Goal: Check status: Check status

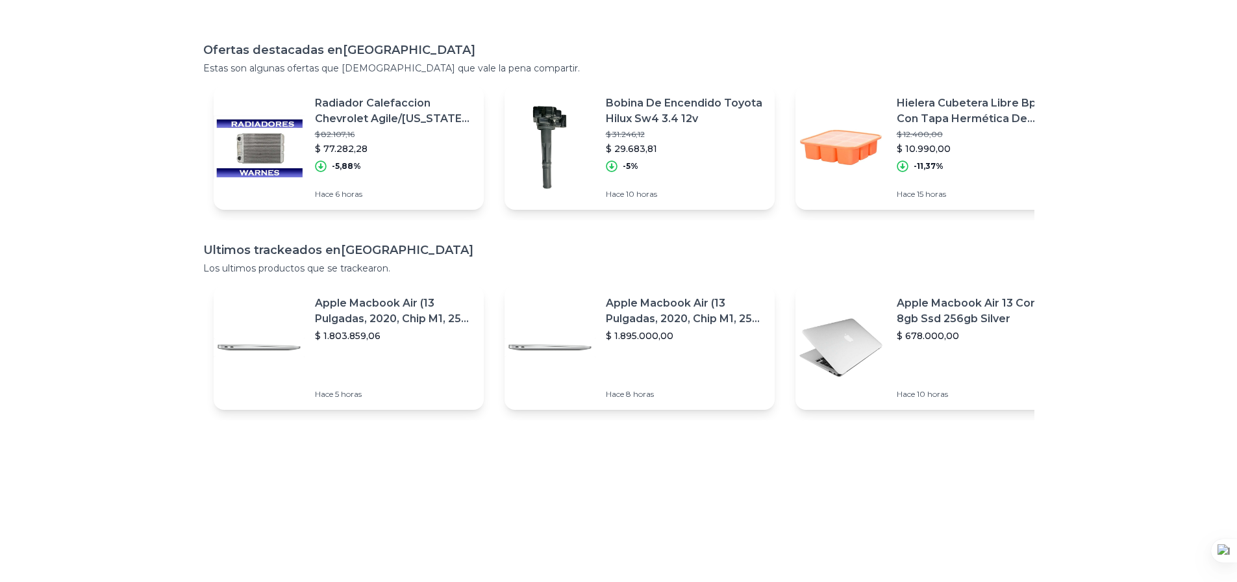
scroll to position [243, 0]
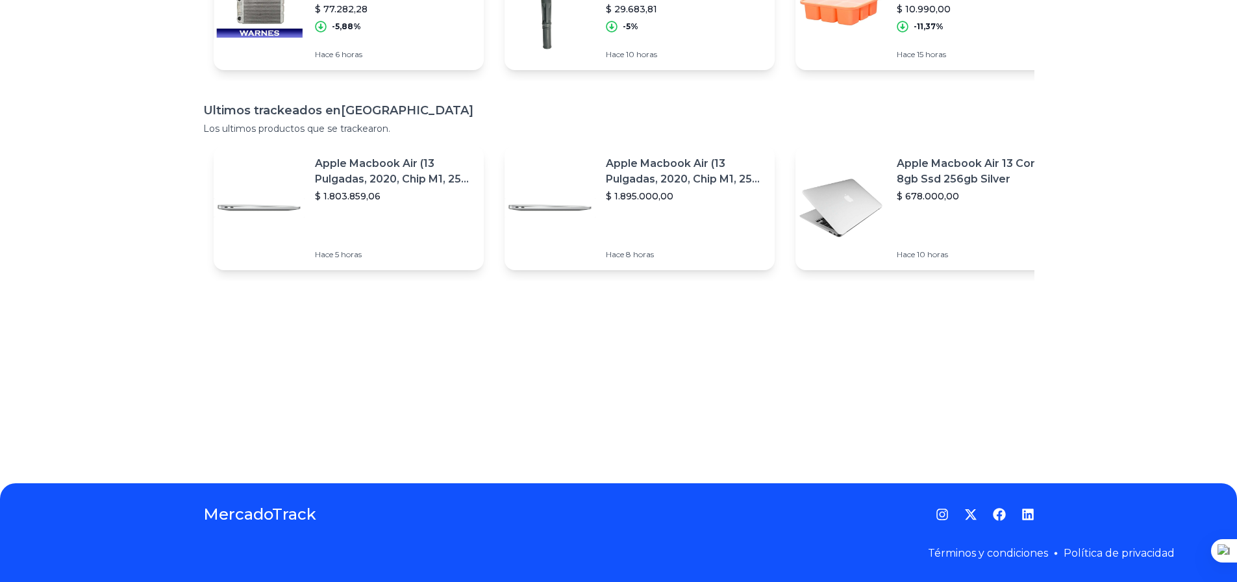
click at [923, 173] on p "Apple Macbook Air 13 Core I5 8gb Ssd 256gb Silver" at bounding box center [976, 171] width 158 height 31
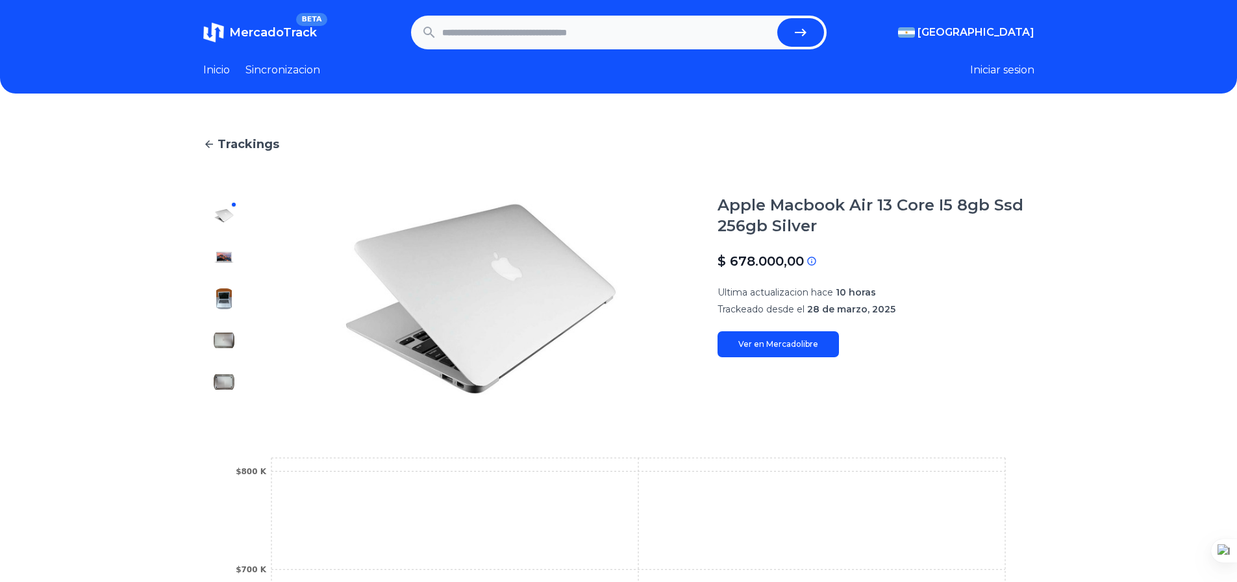
click at [230, 143] on span "Trackings" at bounding box center [249, 144] width 62 height 18
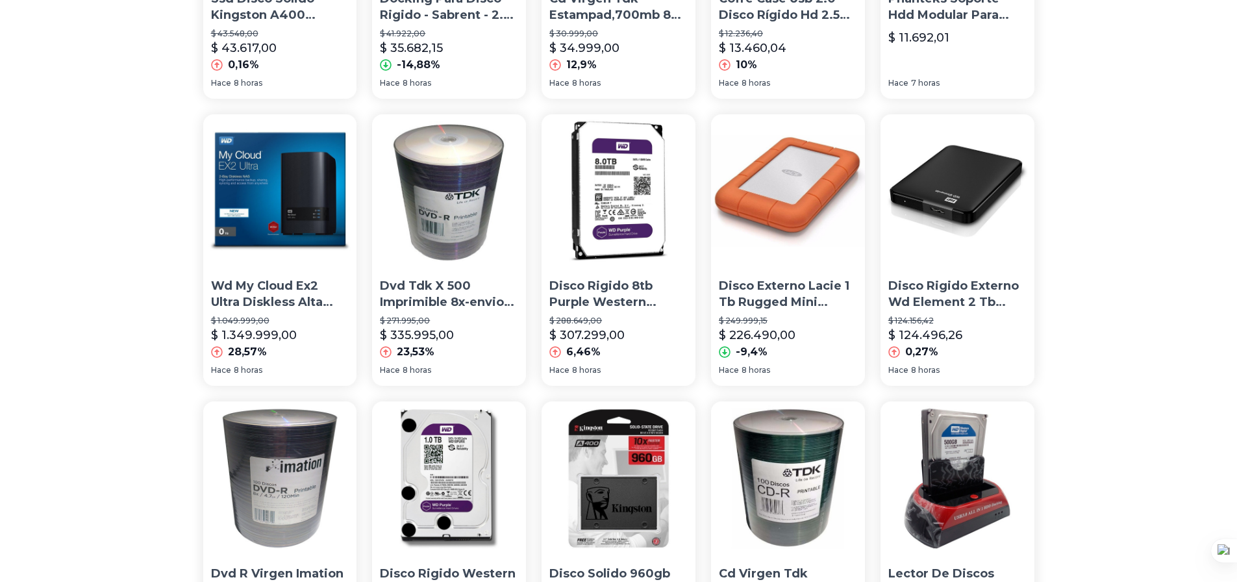
scroll to position [649, 0]
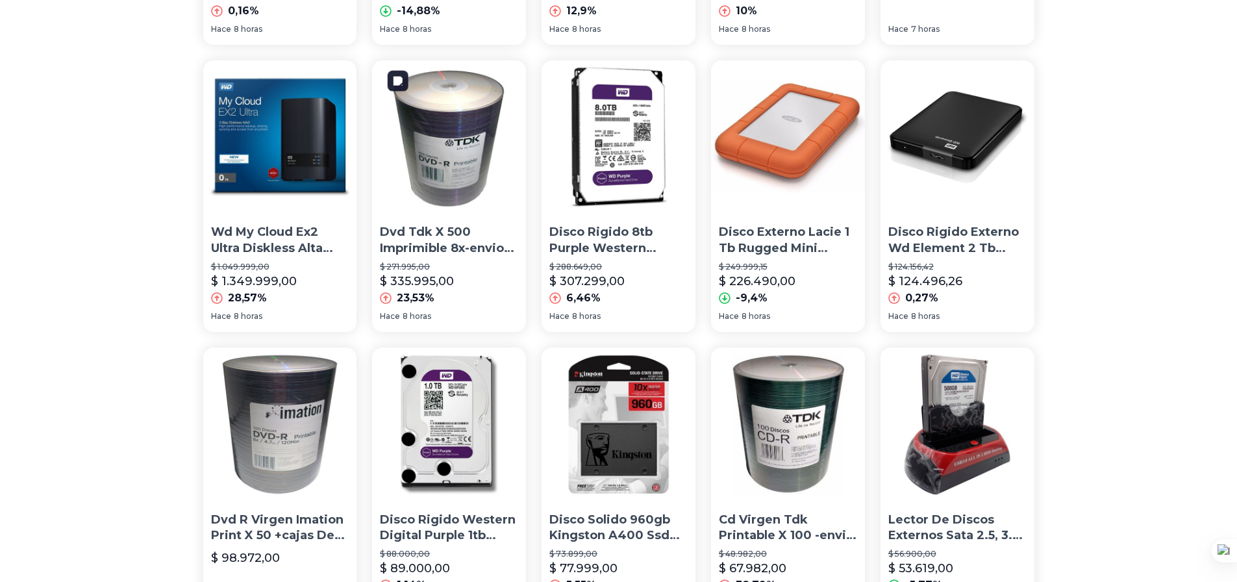
click at [439, 149] on img at bounding box center [449, 137] width 154 height 154
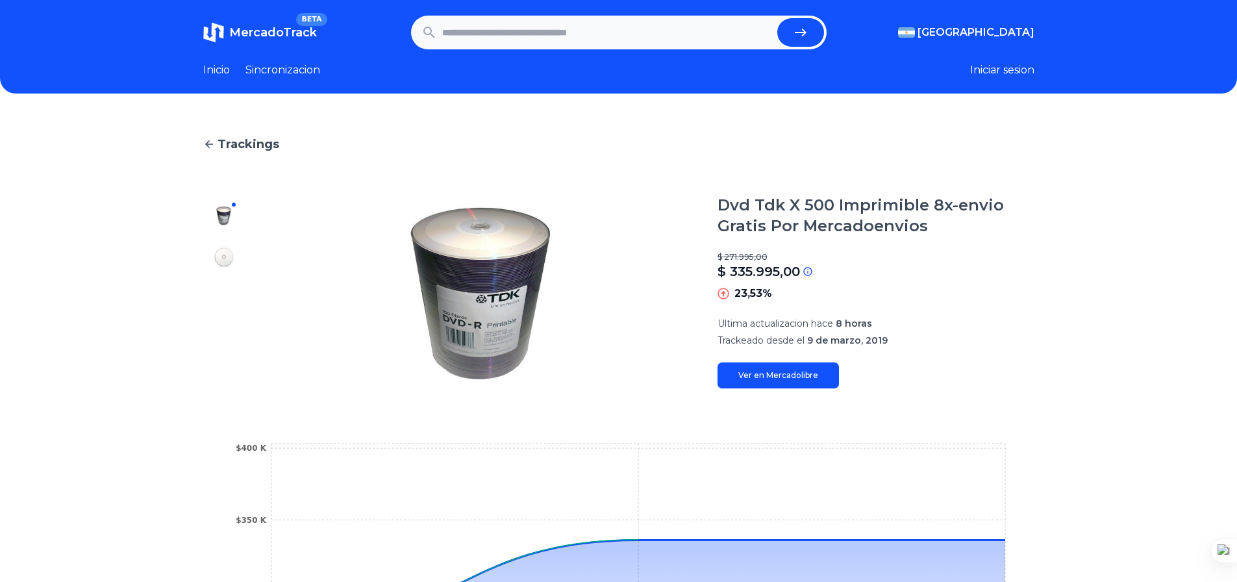
click at [461, 23] on input "text" at bounding box center [607, 32] width 330 height 29
type input "*******"
click at [777, 18] on button "submit" at bounding box center [800, 32] width 47 height 29
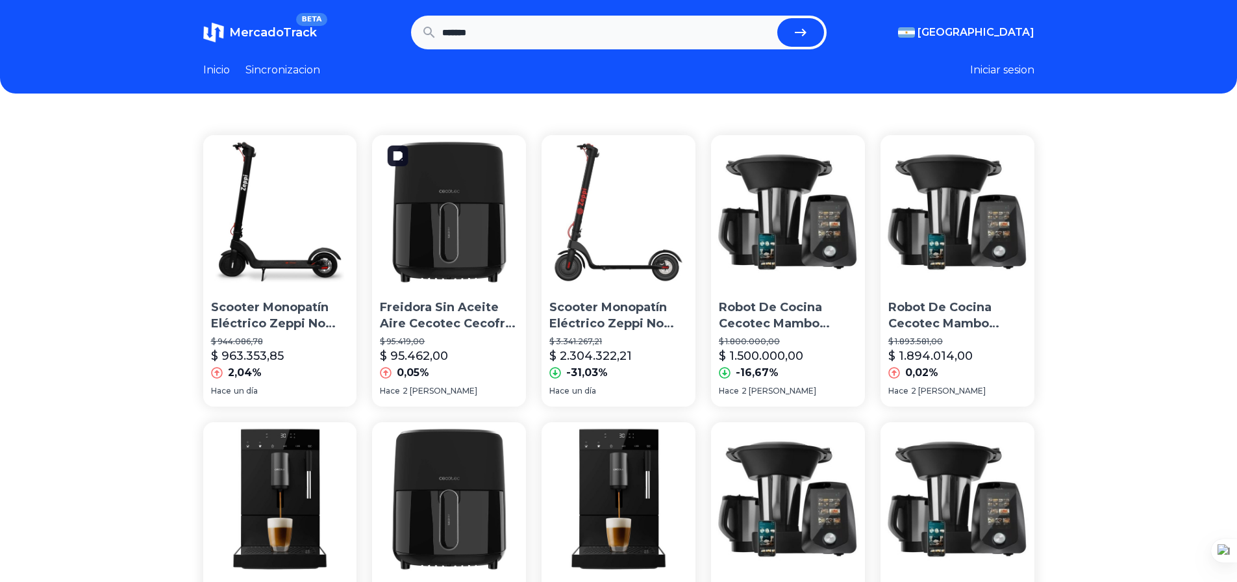
click at [473, 242] on img at bounding box center [449, 212] width 154 height 154
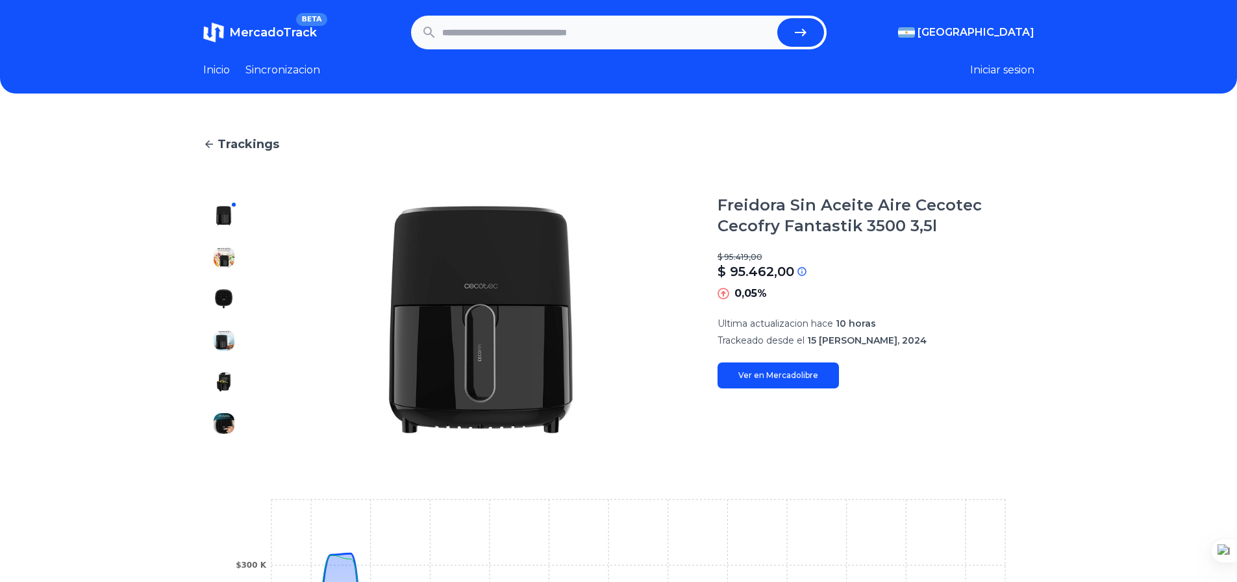
click at [790, 380] on link "Ver en Mercadolibre" at bounding box center [777, 375] width 121 height 26
click at [549, 31] on input "text" at bounding box center [607, 32] width 330 height 29
type input "*********"
click at [777, 18] on button "submit" at bounding box center [800, 32] width 47 height 29
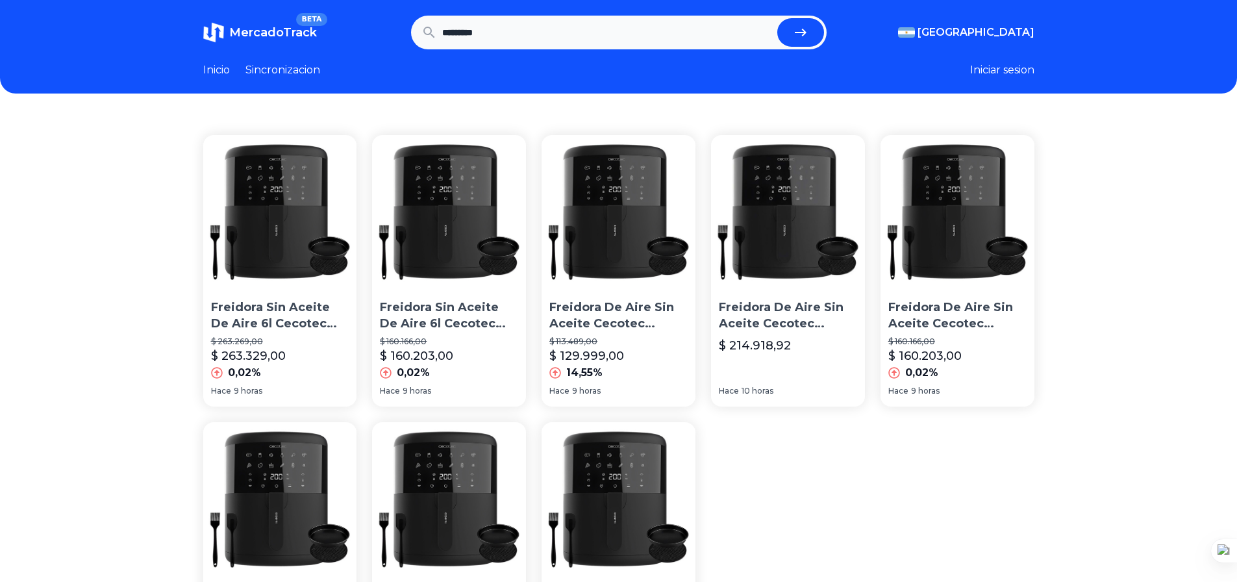
drag, startPoint x: 534, startPoint y: 36, endPoint x: 259, endPoint y: -8, distance: 278.7
click at [259, 0] on html "MercadoTrack BETA Argentina Argentina Uruguay Mexico Chile Peru Venezuela Colom…" at bounding box center [618, 448] width 1237 height 897
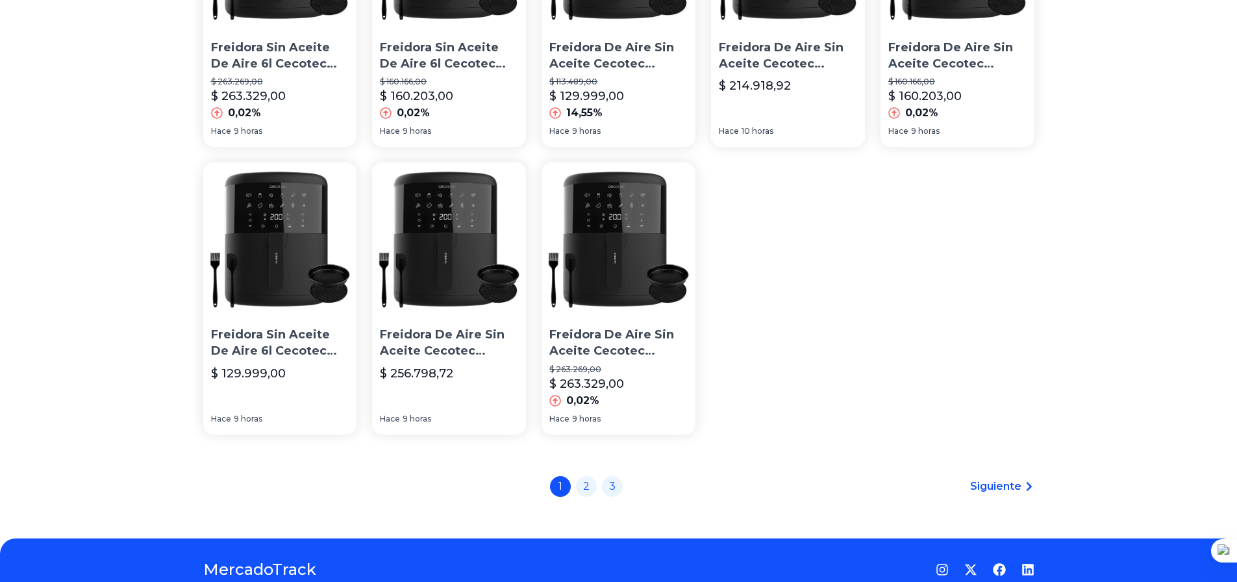
scroll to position [315, 0]
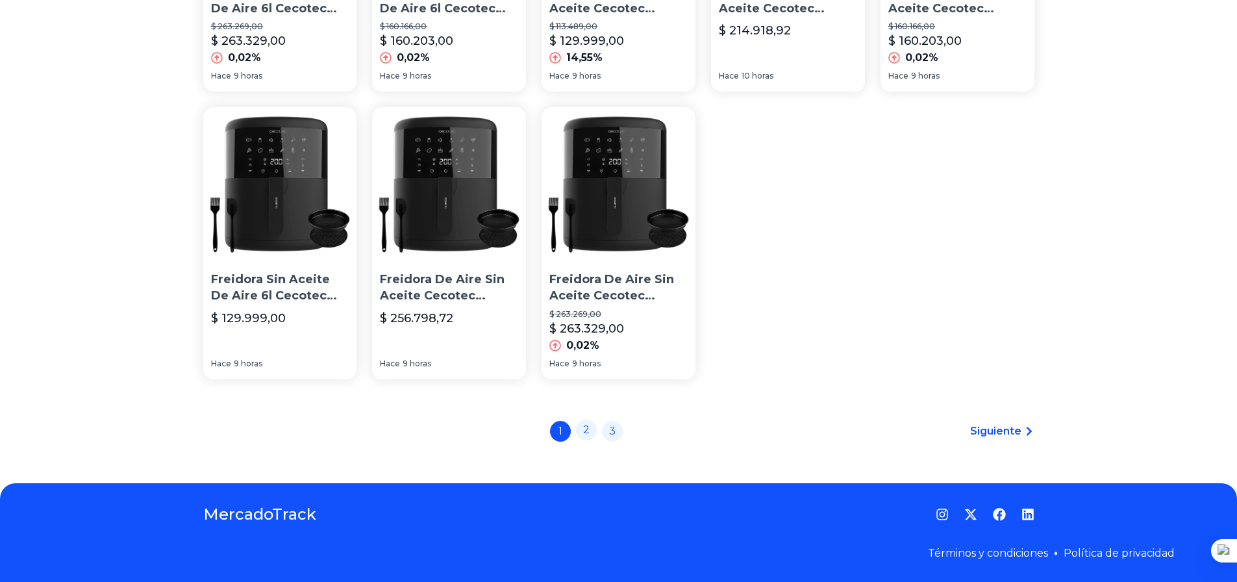
click at [593, 428] on link "2" at bounding box center [586, 429] width 21 height 21
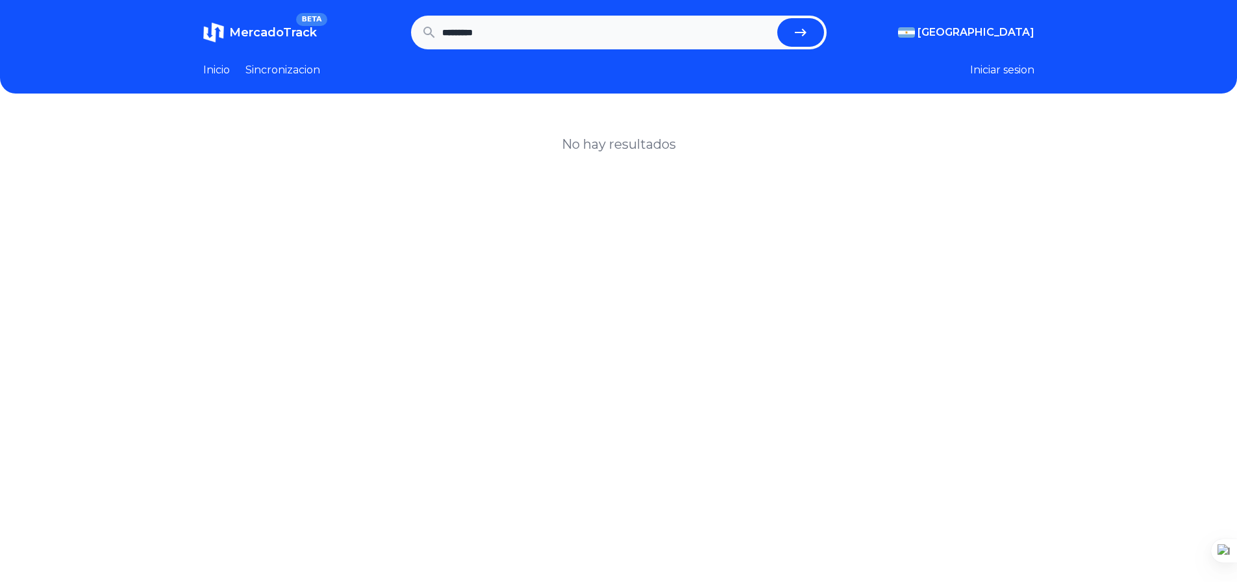
click at [606, 444] on div "No hay resultados" at bounding box center [618, 405] width 1237 height 582
